Goal: Ask a question

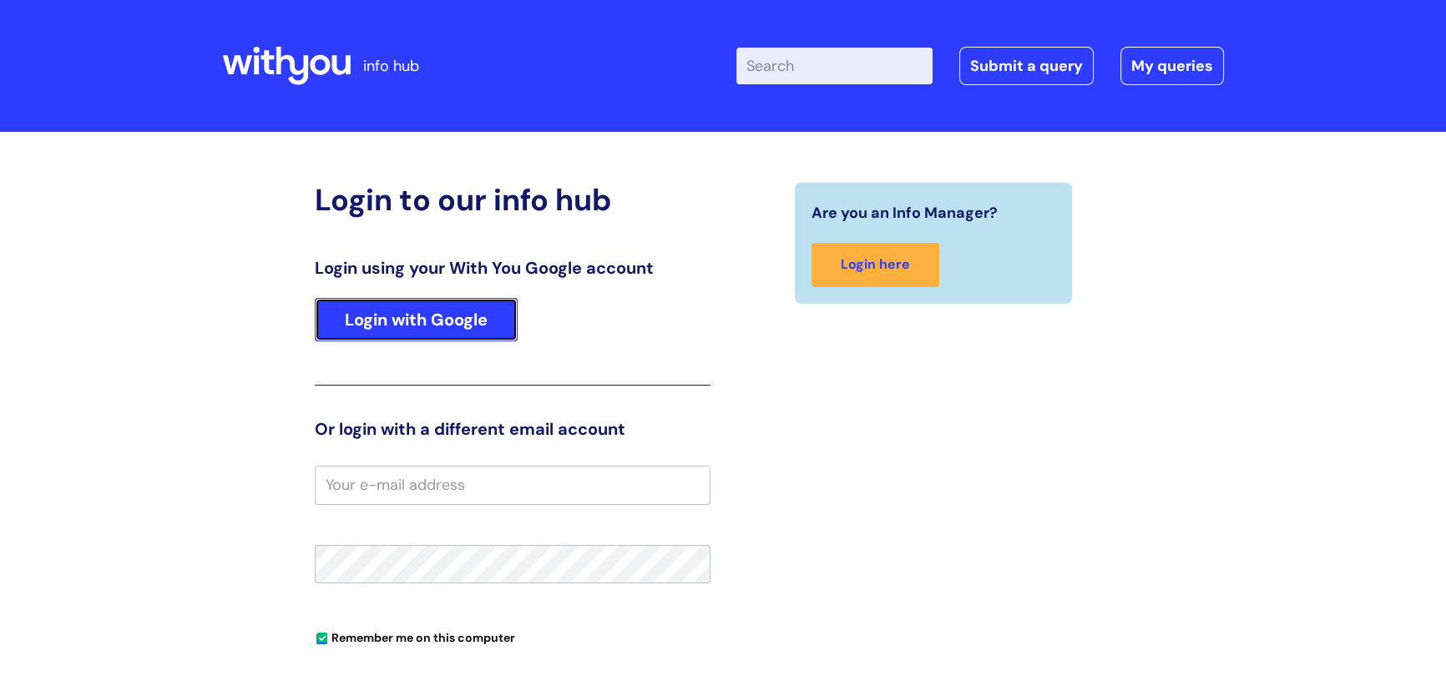
click at [418, 317] on link "Login with Google" at bounding box center [416, 319] width 203 height 43
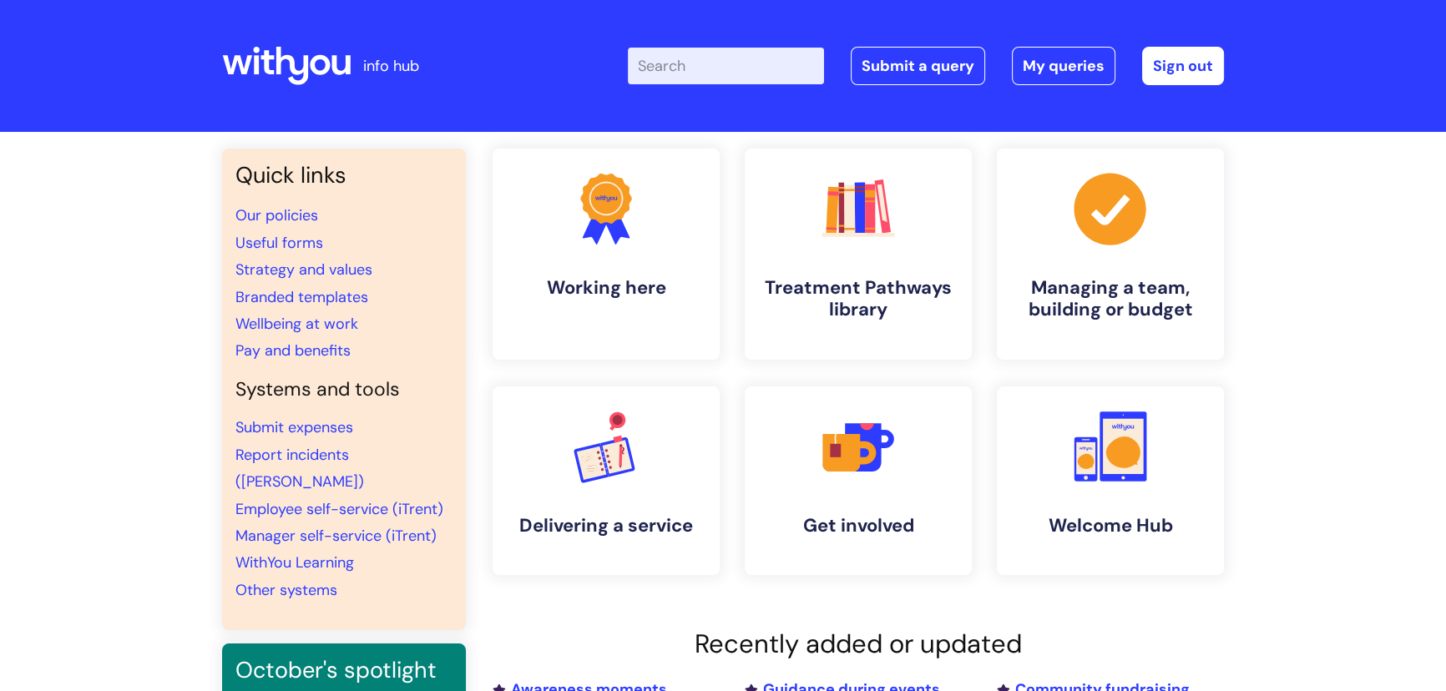
click at [750, 44] on div "Enter your search term here... Search Submit a query My queries Welcome Heidi T…" at bounding box center [847, 66] width 753 height 99
click at [742, 68] on input "Enter your search term here..." at bounding box center [726, 66] width 196 height 37
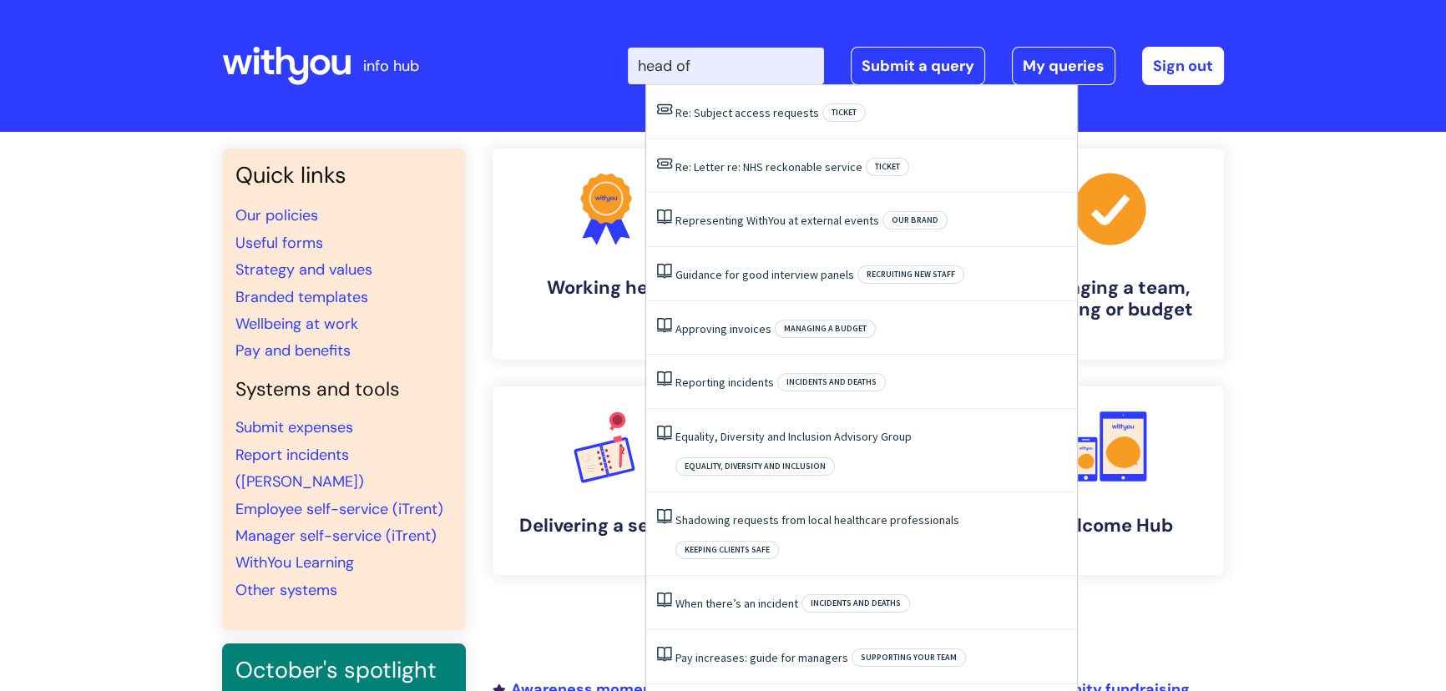
type input "head"
